Goal: Connect with others: Connect with other users

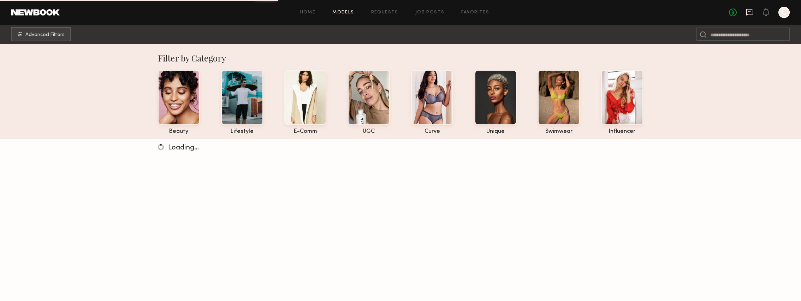
click at [749, 12] on icon at bounding box center [750, 12] width 8 height 8
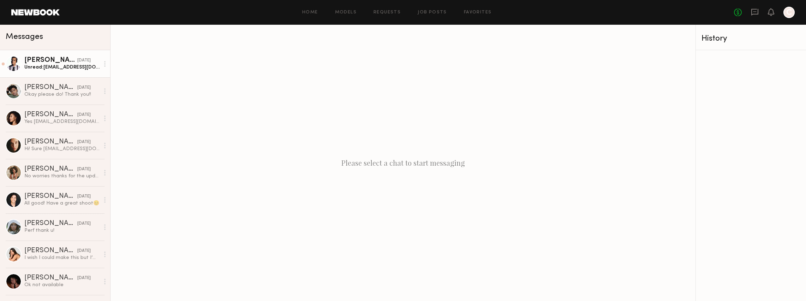
click at [77, 59] on div "yesterday" at bounding box center [83, 60] width 13 height 7
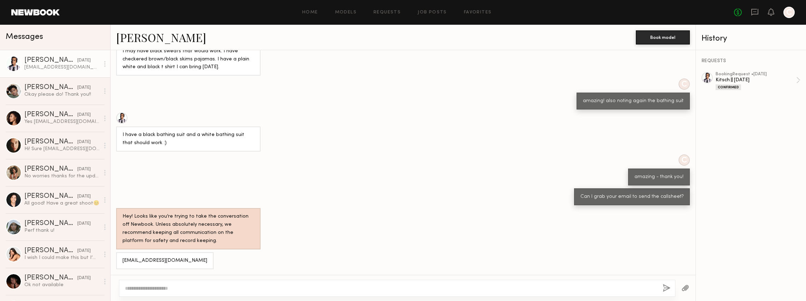
scroll to position [295, 0]
click at [149, 40] on link "Ryan B." at bounding box center [161, 37] width 90 height 15
click at [83, 62] on div "yesterday" at bounding box center [83, 60] width 13 height 7
drag, startPoint x: 183, startPoint y: 260, endPoint x: 121, endPoint y: 258, distance: 61.9
click at [121, 258] on div "15ryanbrooks@gmail.com" at bounding box center [164, 260] width 97 height 17
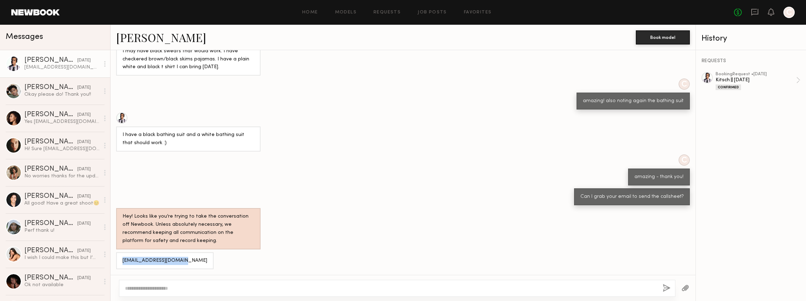
copy div "15ryanbrooks@gmail.com"
click at [82, 120] on div "Yes eubanksrachael@gmail.com" at bounding box center [61, 121] width 75 height 7
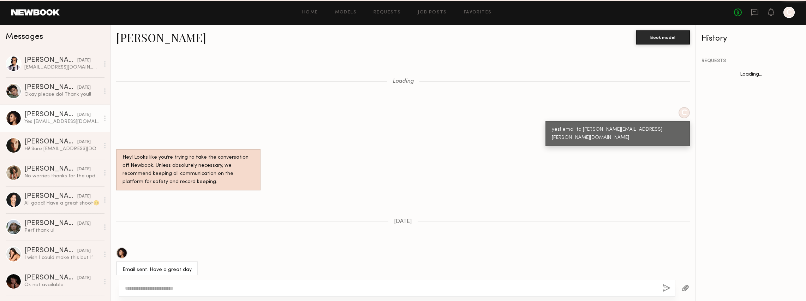
scroll to position [463, 0]
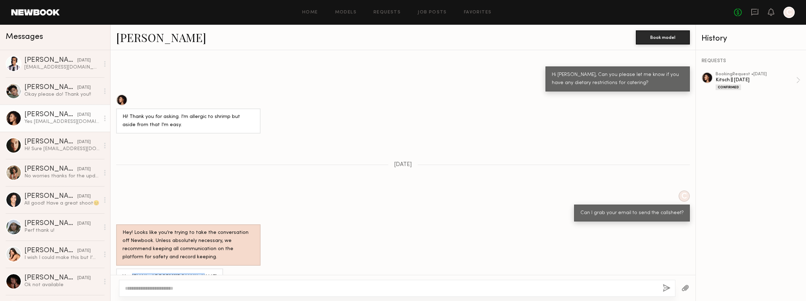
drag, startPoint x: 198, startPoint y: 261, endPoint x: 131, endPoint y: 261, distance: 67.1
click at [131, 268] on div "Yes eubanksrachael@gmail.com" at bounding box center [169, 276] width 107 height 17
copy div "eubanksrachael@gmail.com"
click at [150, 38] on link "Rachael E." at bounding box center [161, 37] width 90 height 15
click at [135, 37] on link "Rachael E." at bounding box center [161, 37] width 90 height 15
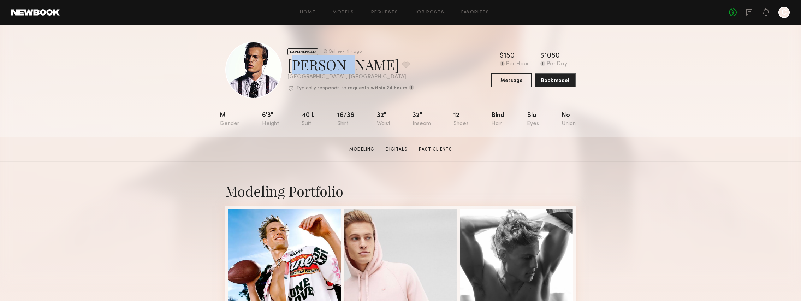
drag, startPoint x: 334, startPoint y: 66, endPoint x: 287, endPoint y: 64, distance: 47.4
click at [287, 64] on div "EXPERIENCED Online < 1hr ago Ryan B. Favorite Los Angeles , CA Typically respon…" at bounding box center [319, 70] width 189 height 57
click at [521, 79] on button "Message" at bounding box center [511, 80] width 41 height 14
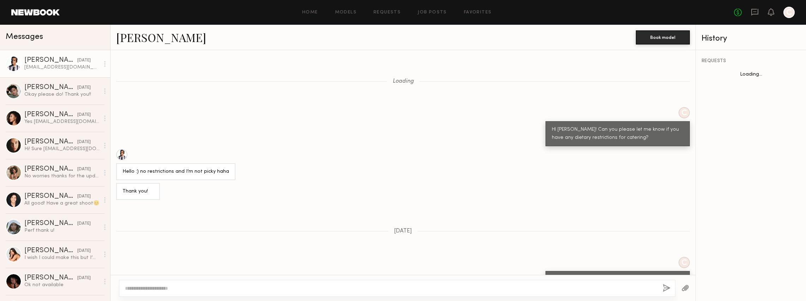
scroll to position [295, 0]
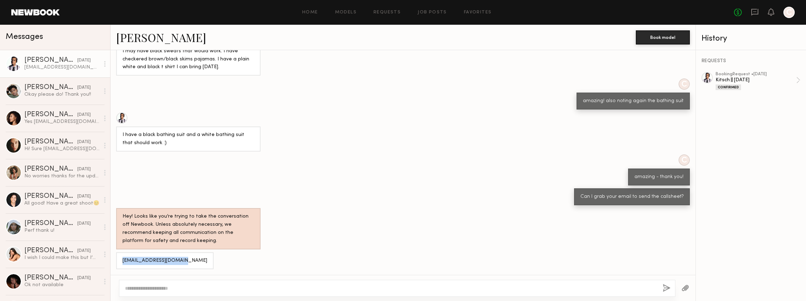
drag, startPoint x: 181, startPoint y: 259, endPoint x: 119, endPoint y: 261, distance: 61.9
click at [119, 261] on div "15ryanbrooks@gmail.com" at bounding box center [164, 260] width 97 height 17
copy div "15ryanbrooks@gmail.com"
click at [59, 119] on div "Yes eubanksrachael@gmail.com" at bounding box center [61, 121] width 75 height 7
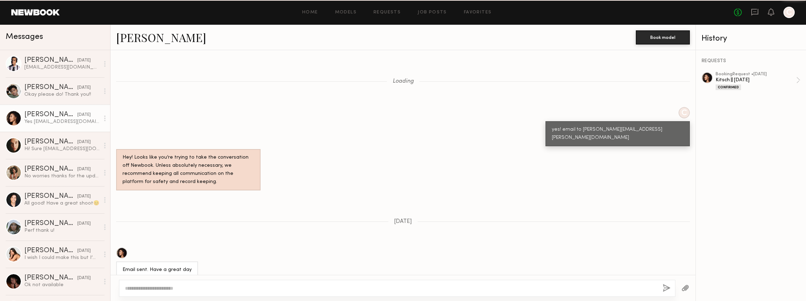
scroll to position [463, 0]
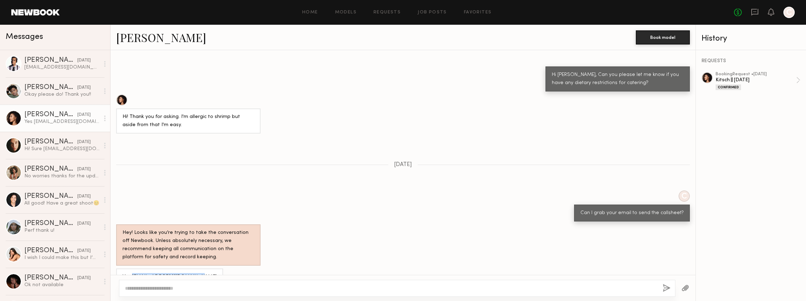
drag, startPoint x: 196, startPoint y: 262, endPoint x: 131, endPoint y: 260, distance: 64.7
click at [131, 268] on div "Yes eubanksrachael@gmail.com" at bounding box center [169, 276] width 107 height 17
copy div "eubanksrachael@gmail.com"
click at [47, 148] on div "Hi! Sure uliana@myyahoo.com" at bounding box center [61, 149] width 75 height 7
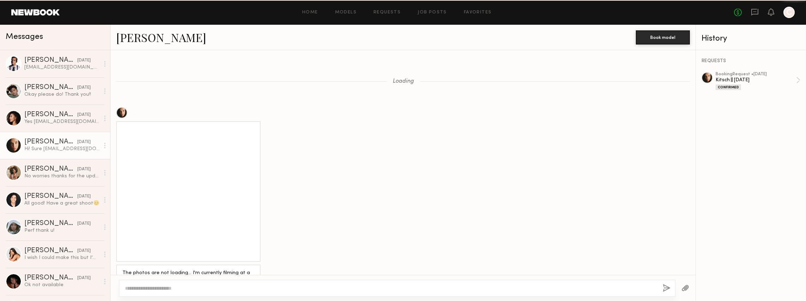
scroll to position [689, 0]
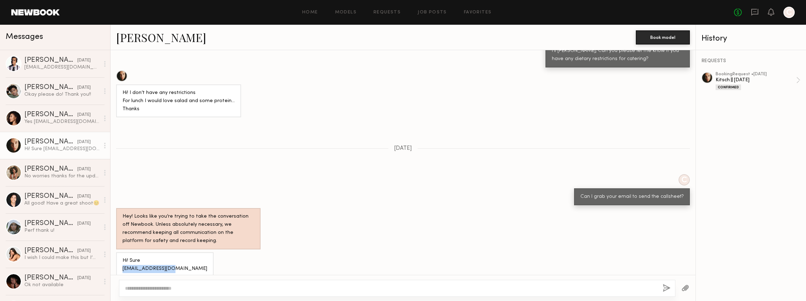
drag, startPoint x: 175, startPoint y: 261, endPoint x: 122, endPoint y: 259, distance: 53.0
click at [122, 259] on div "Hi! Sure uliana@myyahoo.com" at bounding box center [164, 264] width 97 height 25
copy div "uliana@myyahoo.com"
click at [165, 252] on div "Hi! Sure uliana@myyahoo.com" at bounding box center [164, 264] width 97 height 25
drag, startPoint x: 172, startPoint y: 260, endPoint x: 116, endPoint y: 262, distance: 56.2
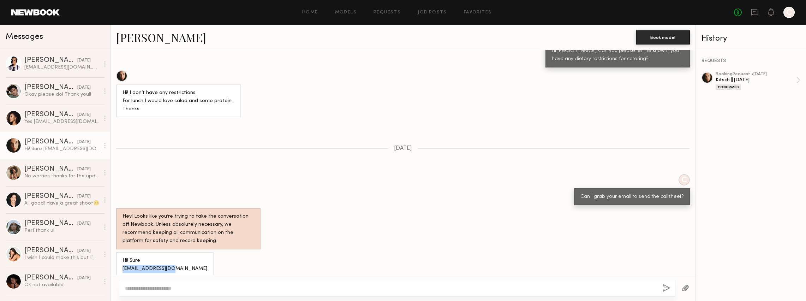
click at [116, 262] on div "Hi! Sure uliana@myyahoo.com" at bounding box center [403, 264] width 585 height 25
copy div "uliana@myyahoo.com"
click at [139, 36] on link "Uliana V." at bounding box center [161, 37] width 90 height 15
click at [54, 60] on div "Ryan B." at bounding box center [50, 60] width 53 height 7
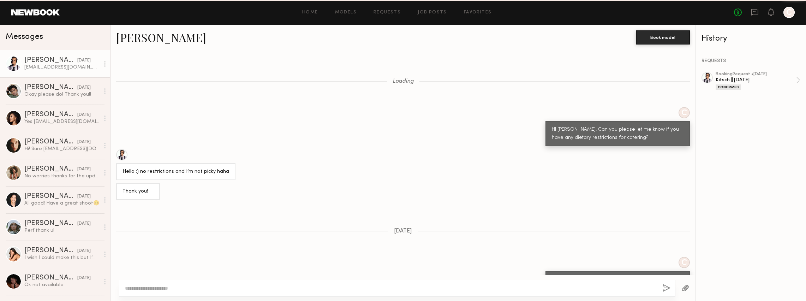
scroll to position [295, 0]
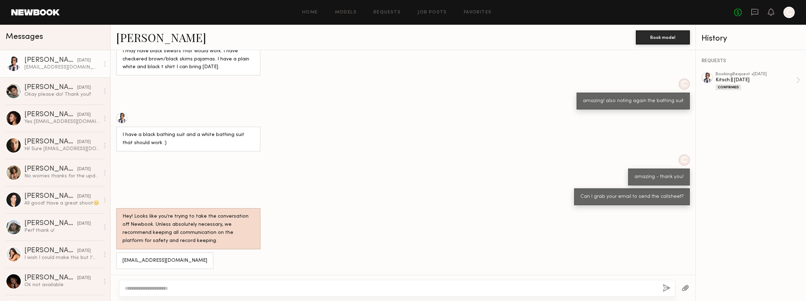
click at [145, 40] on link "Ryan B." at bounding box center [161, 37] width 90 height 15
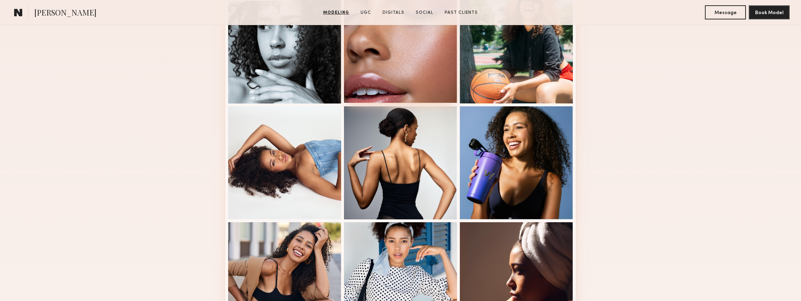
scroll to position [335, 0]
click at [280, 260] on div at bounding box center [284, 277] width 113 height 113
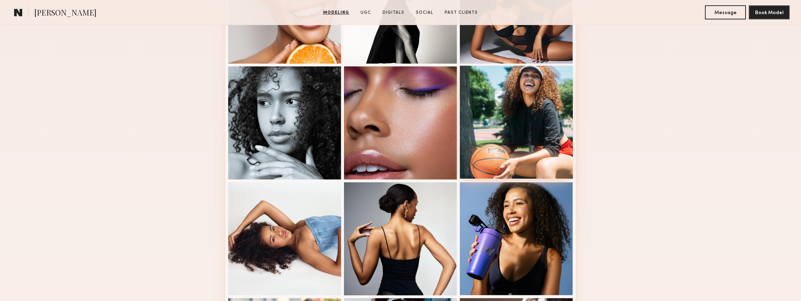
scroll to position [402, 0]
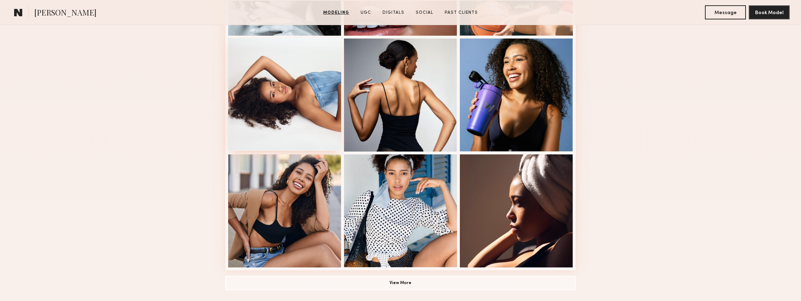
click at [317, 110] on div at bounding box center [284, 94] width 113 height 113
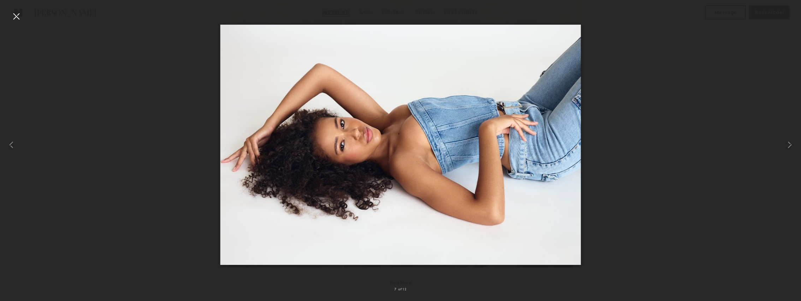
click at [16, 12] on div at bounding box center [16, 16] width 11 height 11
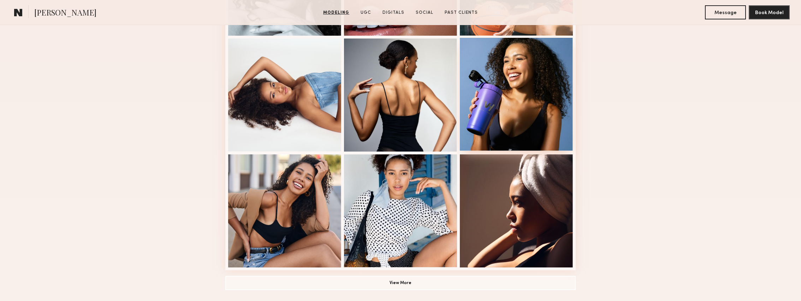
click at [486, 120] on div at bounding box center [516, 94] width 113 height 113
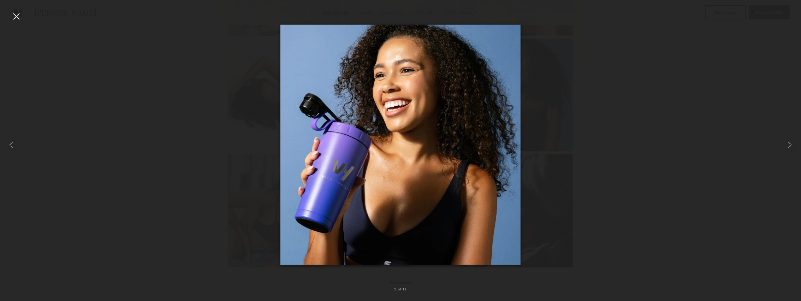
click at [16, 15] on div at bounding box center [16, 16] width 11 height 11
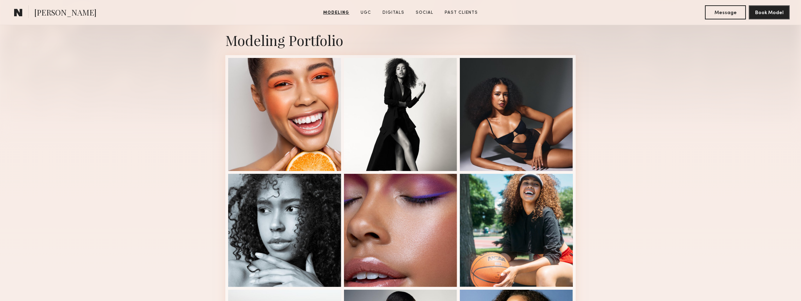
scroll to position [131, 0]
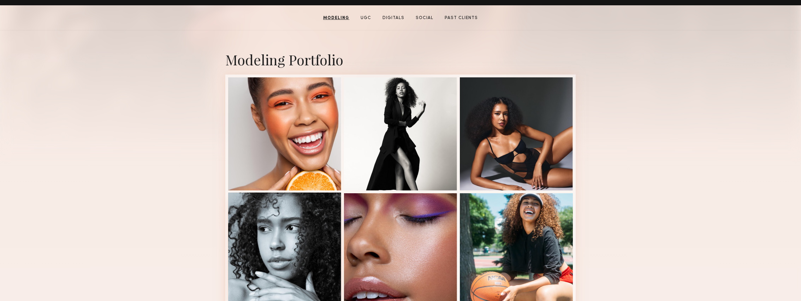
click at [297, 218] on div at bounding box center [284, 249] width 113 height 113
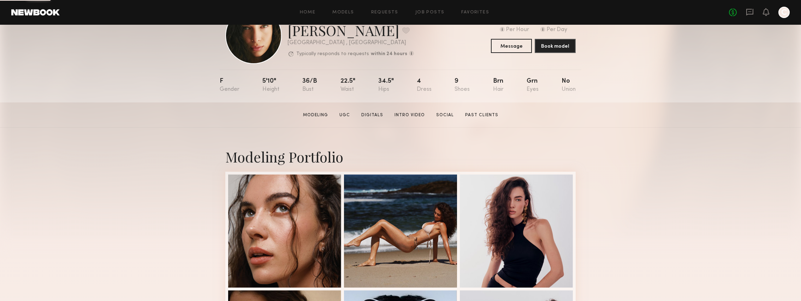
scroll to position [99, 0]
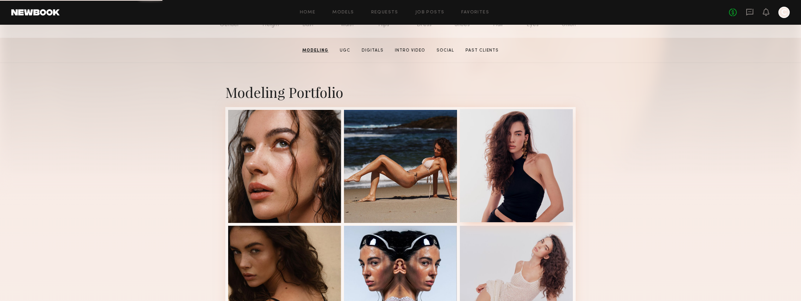
click at [496, 175] on div at bounding box center [516, 165] width 113 height 113
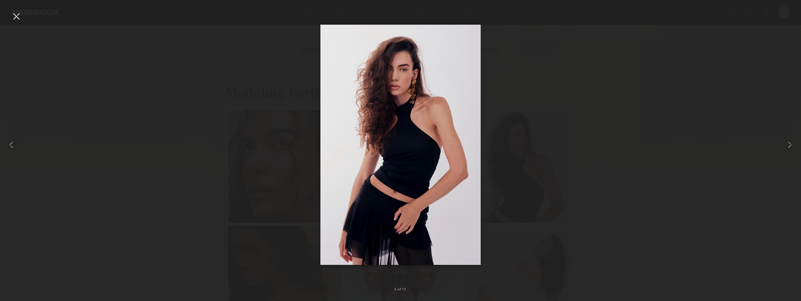
click at [18, 17] on div at bounding box center [16, 16] width 11 height 11
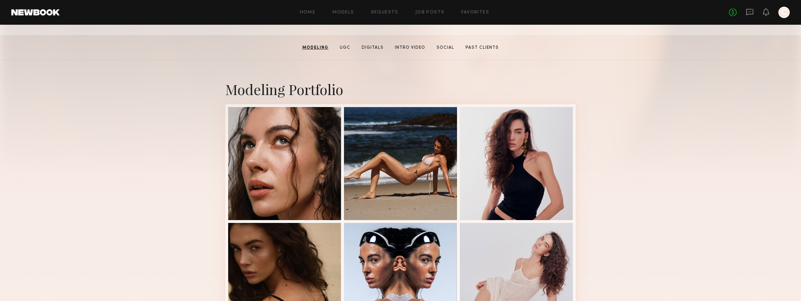
scroll to position [103, 0]
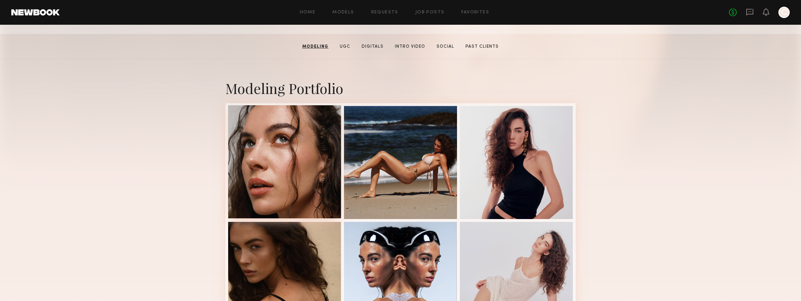
click at [256, 174] on div at bounding box center [284, 161] width 113 height 113
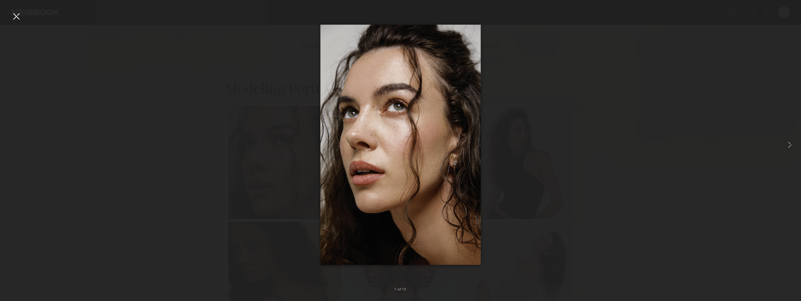
click at [14, 17] on div at bounding box center [16, 16] width 11 height 11
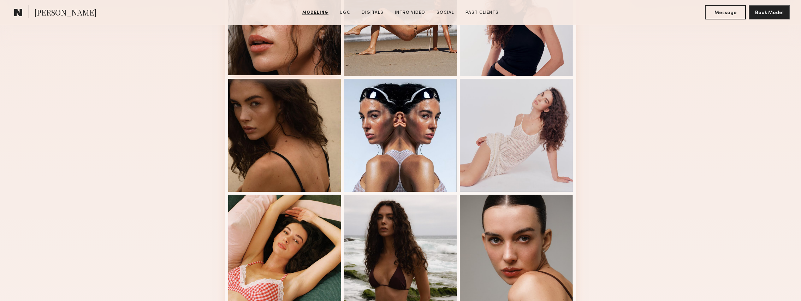
scroll to position [258, 0]
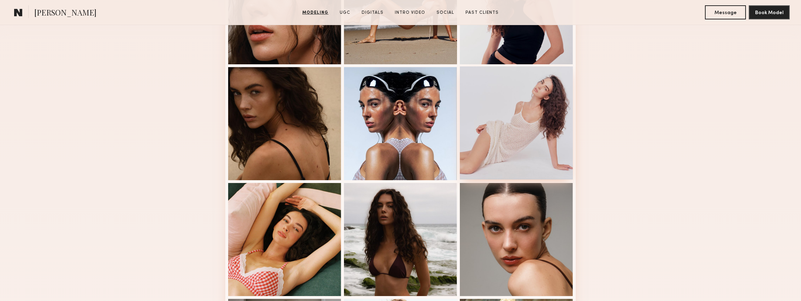
click at [490, 147] on div at bounding box center [516, 122] width 113 height 113
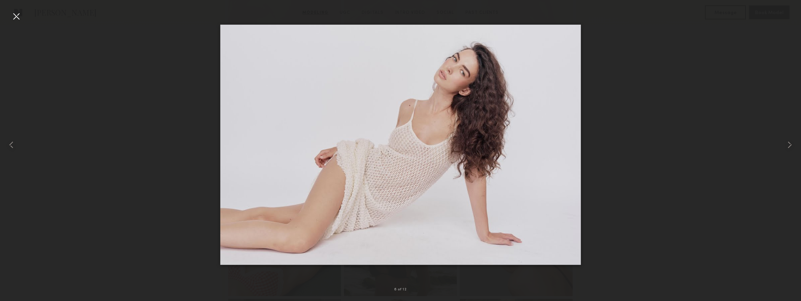
click at [84, 73] on div at bounding box center [400, 144] width 801 height 267
click at [17, 16] on div at bounding box center [16, 16] width 11 height 11
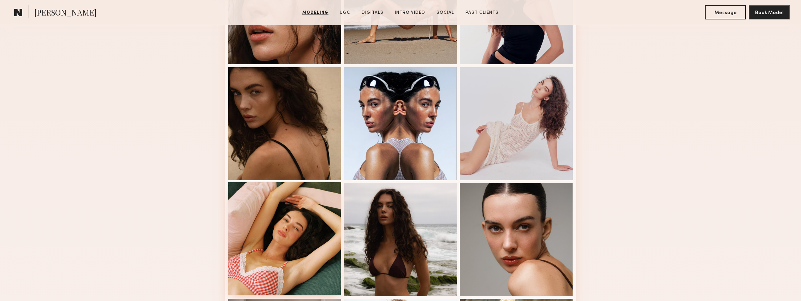
click at [285, 241] on div at bounding box center [284, 238] width 113 height 113
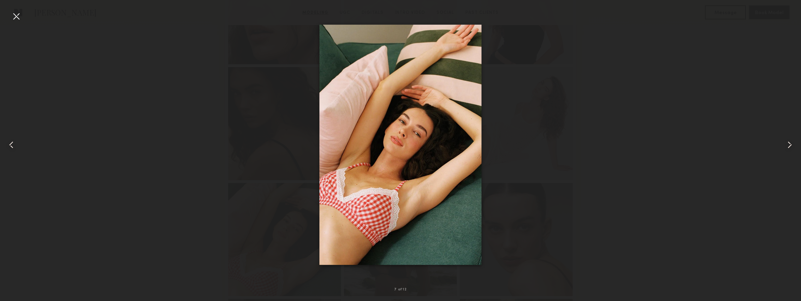
click at [238, 219] on div at bounding box center [400, 144] width 801 height 267
click at [148, 159] on div at bounding box center [400, 144] width 801 height 267
click at [16, 19] on div at bounding box center [16, 16] width 11 height 11
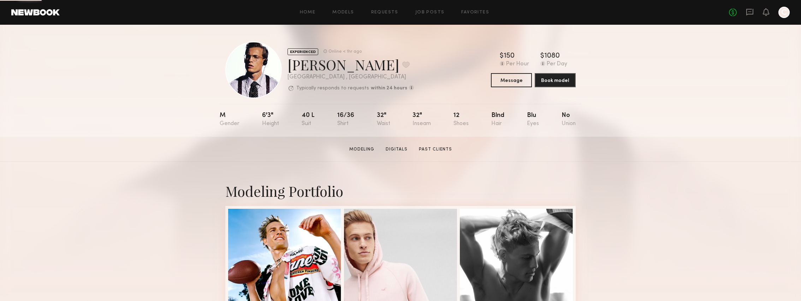
scroll to position [75, 0]
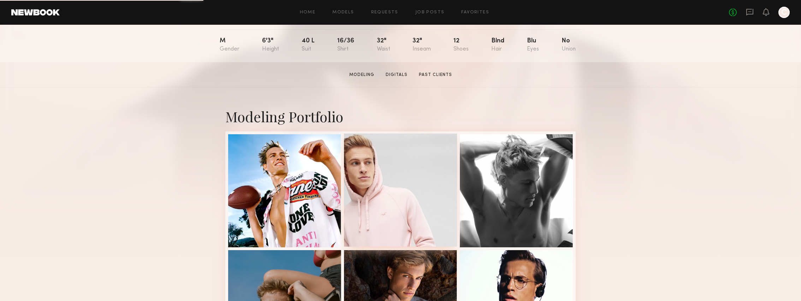
click at [383, 191] on div at bounding box center [400, 190] width 113 height 113
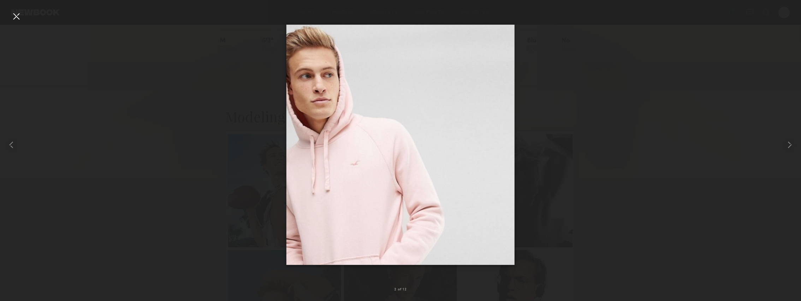
click at [20, 20] on div at bounding box center [16, 16] width 11 height 11
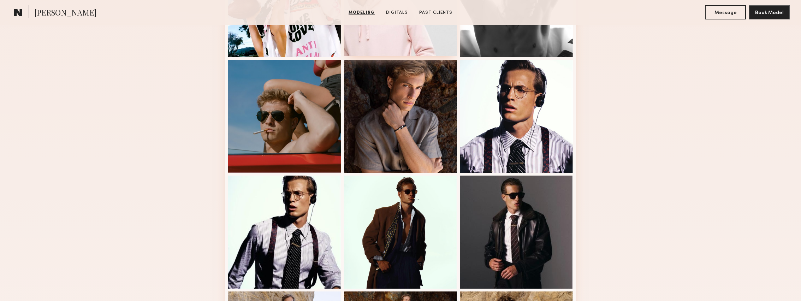
scroll to position [267, 0]
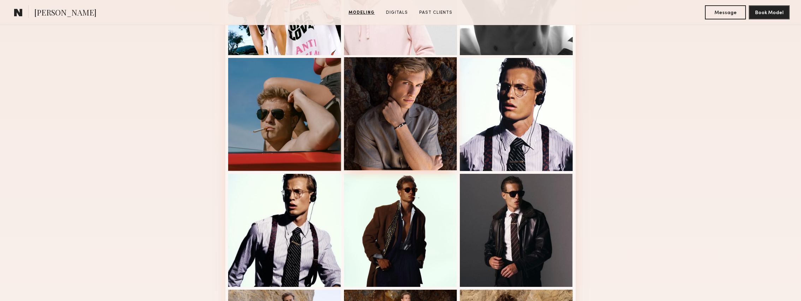
click at [421, 138] on div at bounding box center [400, 113] width 113 height 113
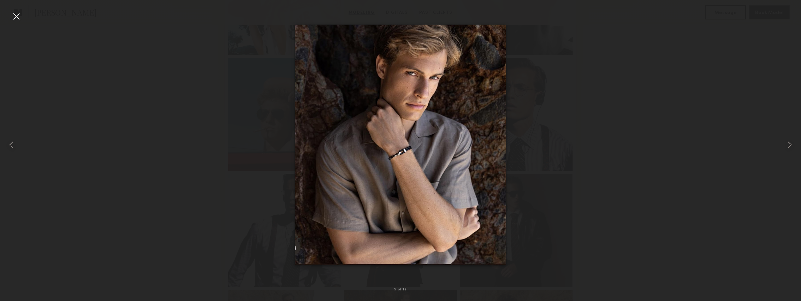
click at [18, 17] on div at bounding box center [16, 16] width 11 height 11
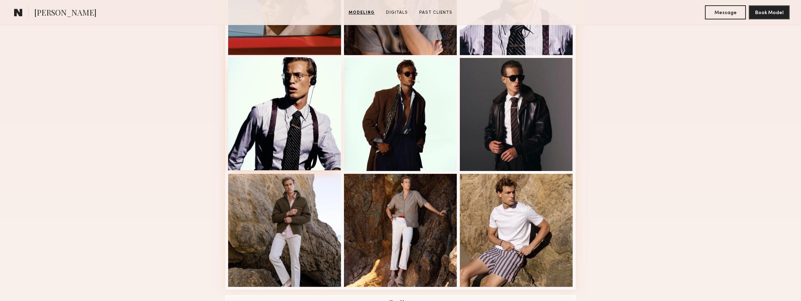
scroll to position [385, 0]
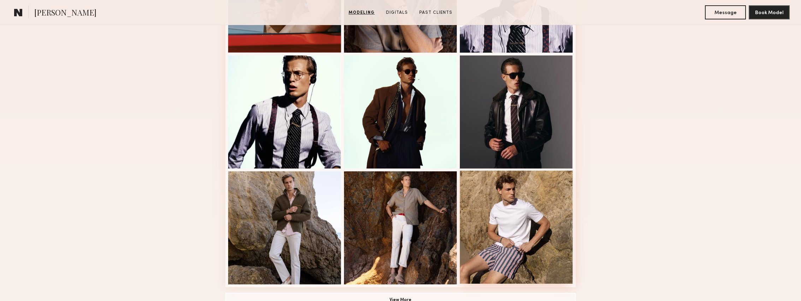
click at [524, 206] on div at bounding box center [516, 227] width 113 height 113
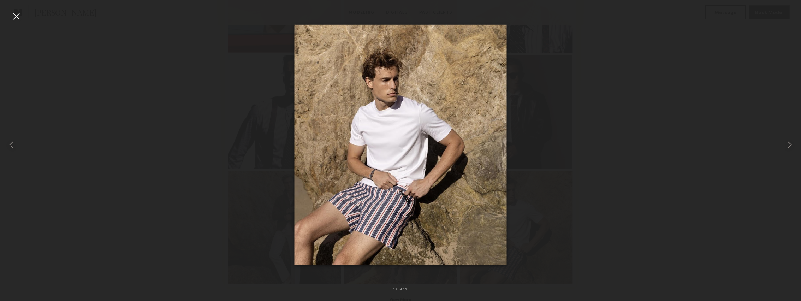
click at [555, 130] on div at bounding box center [400, 144] width 801 height 267
click at [18, 12] on div at bounding box center [16, 16] width 11 height 11
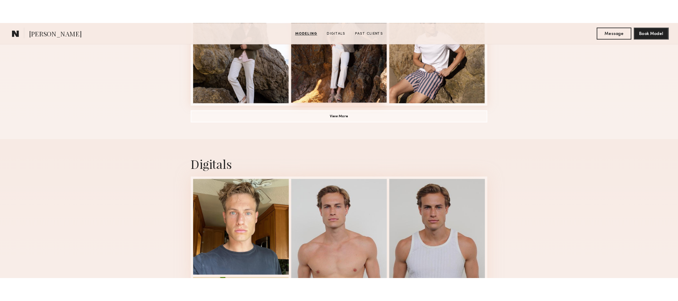
scroll to position [575, 0]
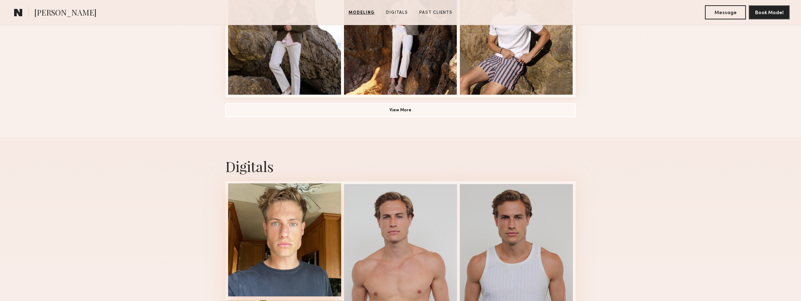
click at [311, 227] on div at bounding box center [284, 239] width 113 height 113
